Goal: Check status: Check status

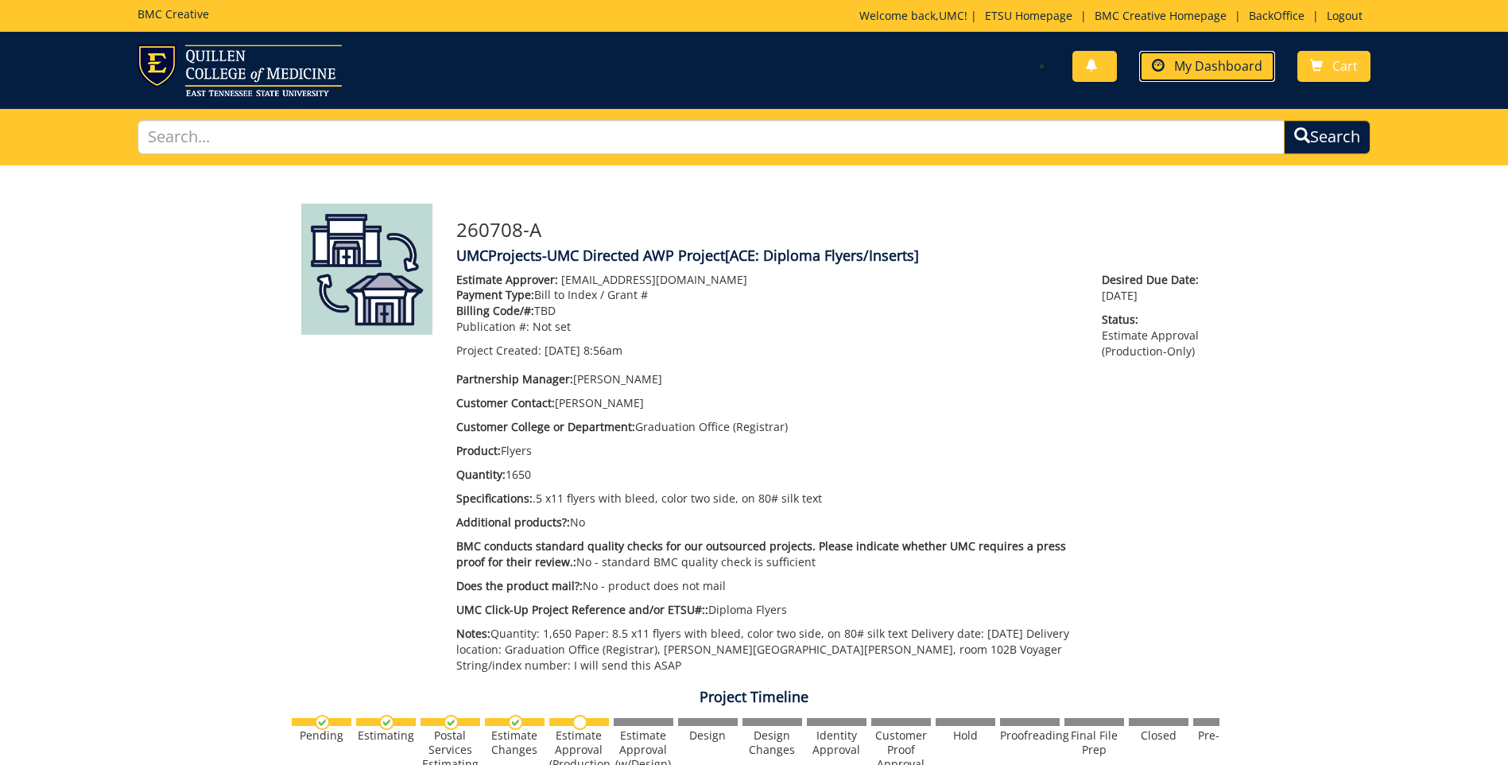
click at [1203, 64] on span "My Dashboard" at bounding box center [1218, 65] width 88 height 17
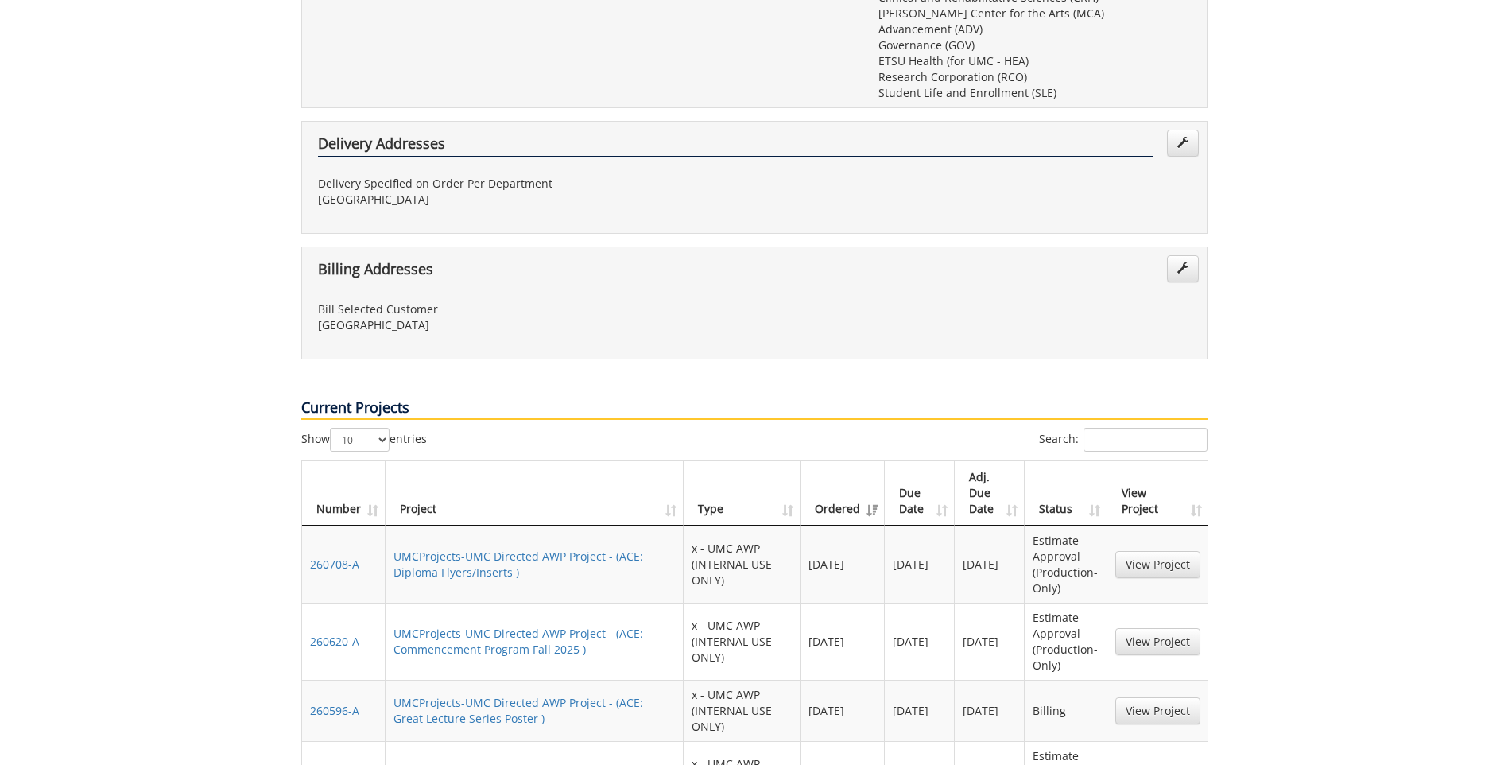
scroll to position [954, 0]
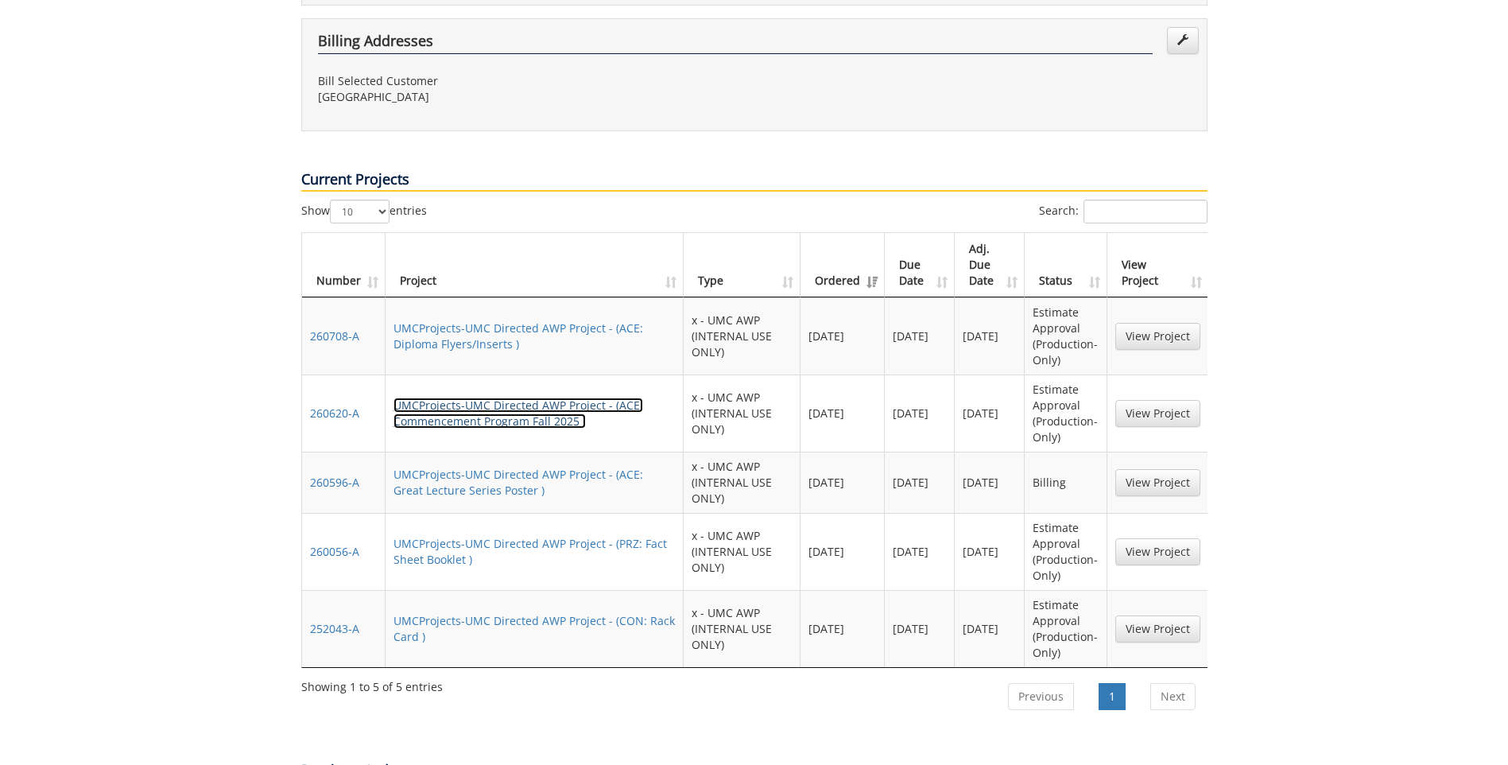
click at [520, 397] on link "UMCProjects-UMC Directed AWP Project - (ACE: Commencement Program Fall 2025 )" at bounding box center [518, 412] width 250 height 31
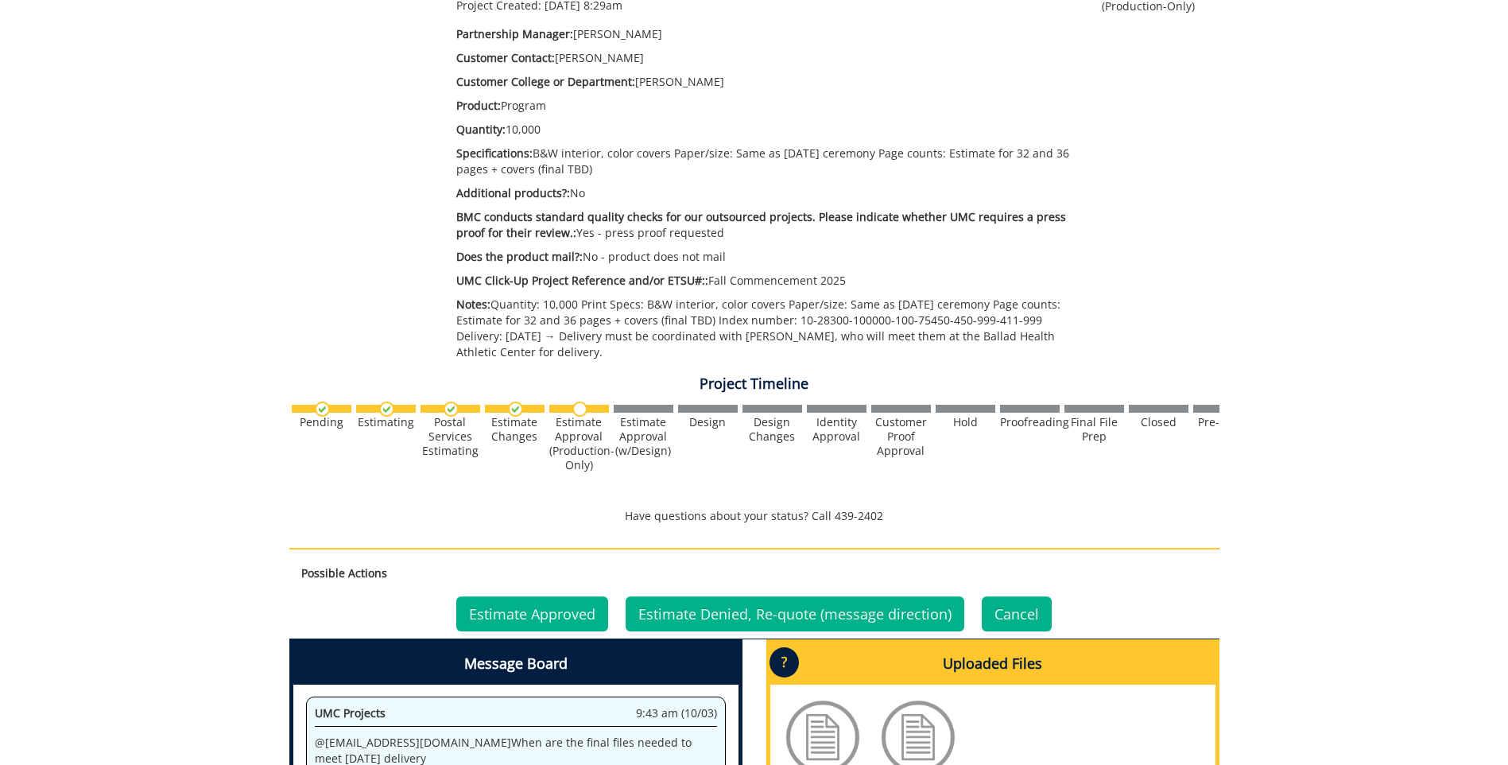
scroll to position [477, 0]
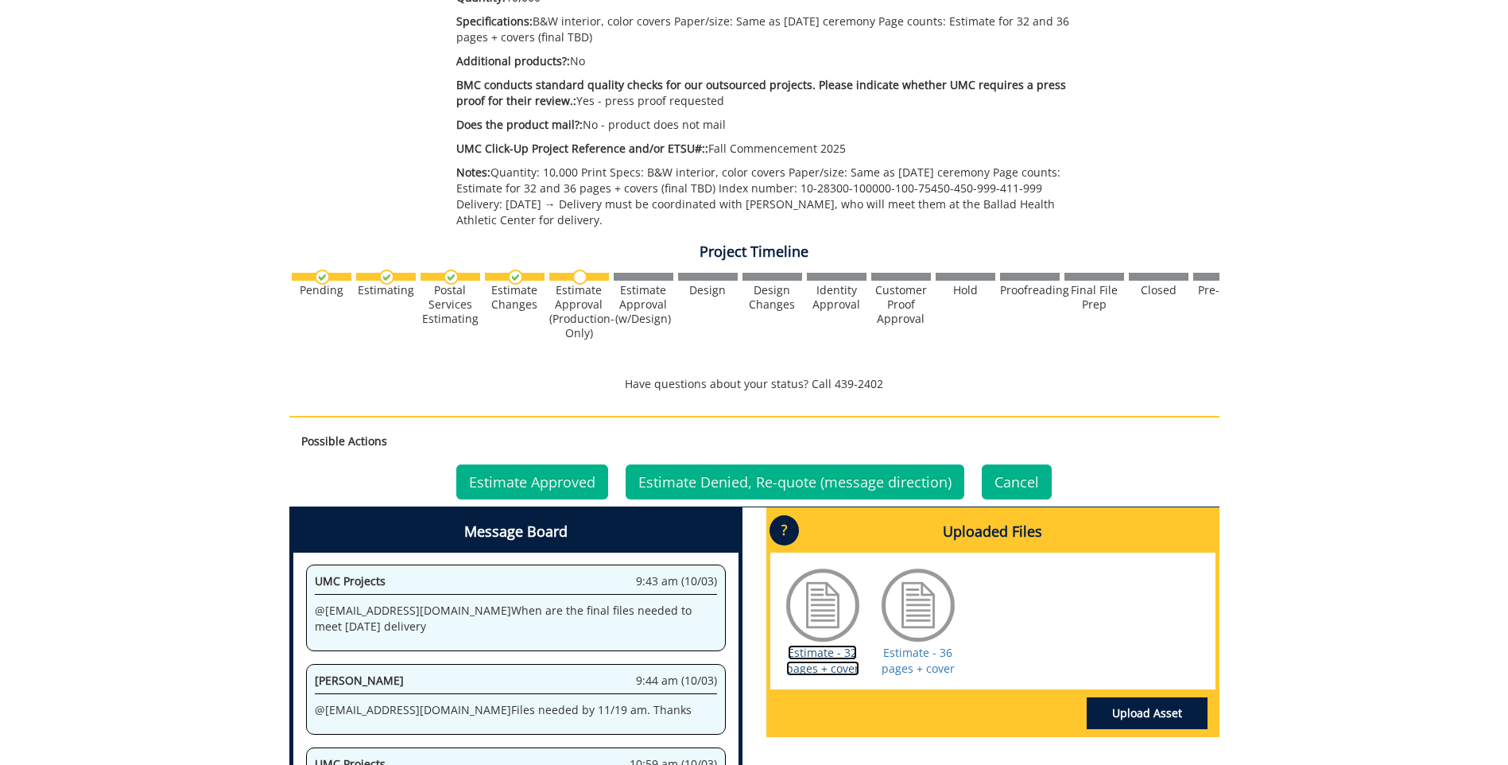
click at [827, 671] on link "Estimate - 32 pages + cover" at bounding box center [822, 660] width 73 height 31
click at [921, 678] on div "Estimate - 32 pages + cover Estimate - 36 pages + cover" at bounding box center [992, 620] width 445 height 137
click at [924, 663] on link "Estimate - 36 pages + cover" at bounding box center [918, 660] width 73 height 31
click at [820, 656] on link "Estimate - 32 pages + cover" at bounding box center [822, 660] width 73 height 31
click at [925, 650] on link "Estimate - 36 pages + cover" at bounding box center [918, 660] width 73 height 31
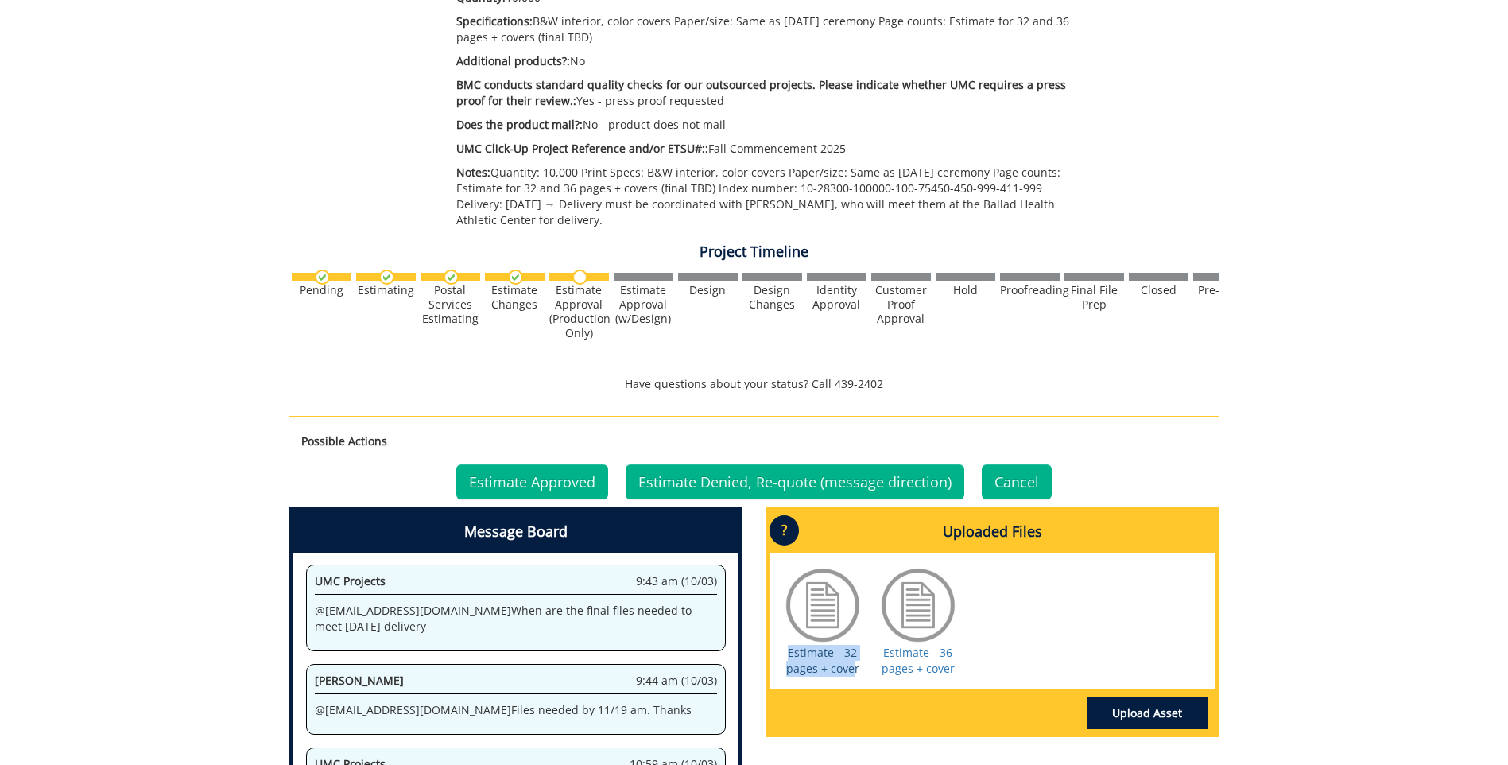
drag, startPoint x: 771, startPoint y: 637, endPoint x: 855, endPoint y: 669, distance: 90.3
click at [855, 669] on div "Estimate - 32 pages + cover Estimate - 36 pages + cover" at bounding box center [992, 620] width 445 height 137
copy div "Estimate - 32 pages + cove"
